Goal: Transaction & Acquisition: Subscribe to service/newsletter

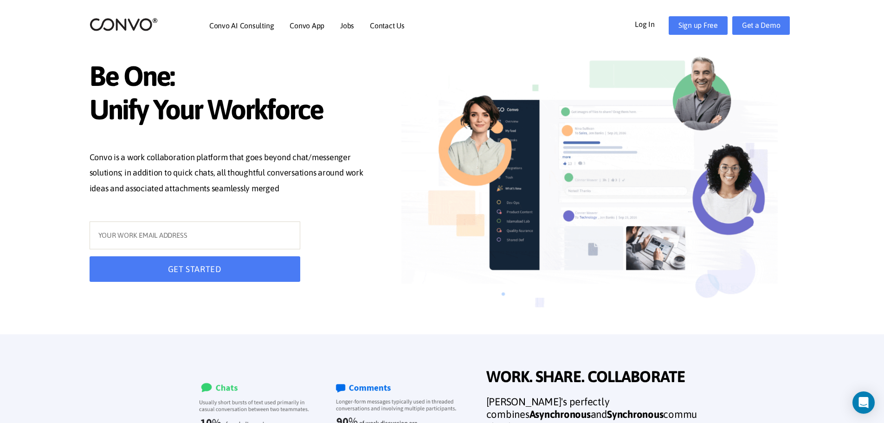
click at [683, 38] on div "Convo AI Consulting Convo App Convo App Features Jobs Contact Us Log In Get a D…" at bounding box center [442, 26] width 719 height 40
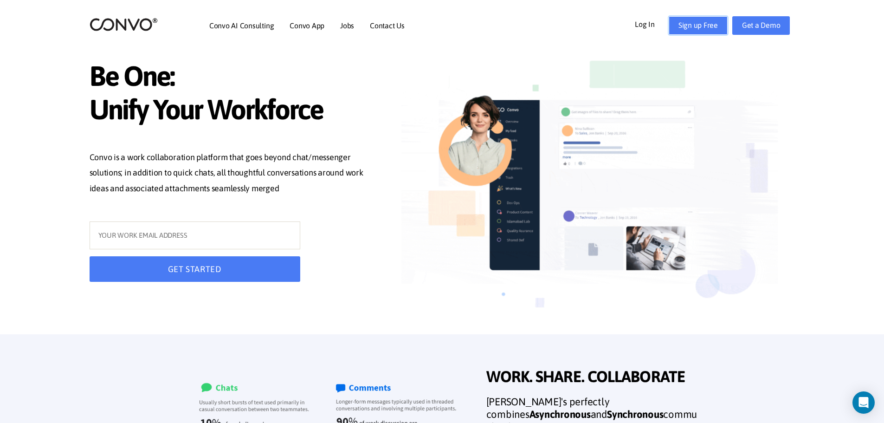
click at [688, 19] on link "Sign up Free" at bounding box center [698, 25] width 59 height 19
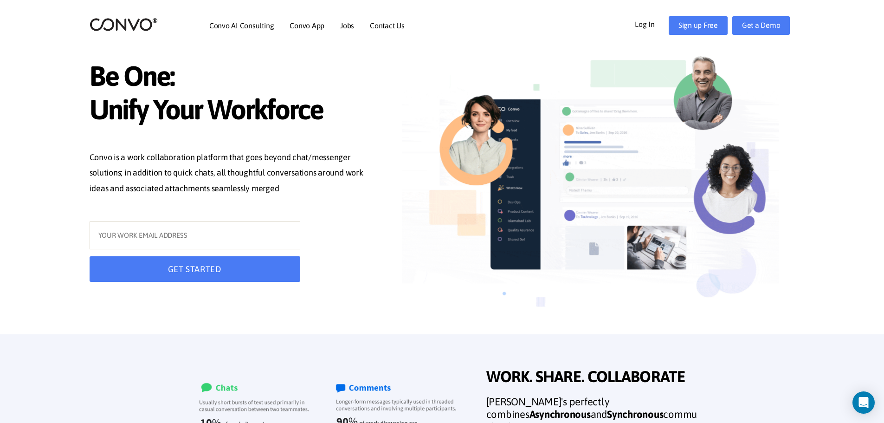
click at [640, 26] on link "Log In" at bounding box center [652, 23] width 34 height 15
